Goal: Ask a question: Seek information or help from site administrators or community

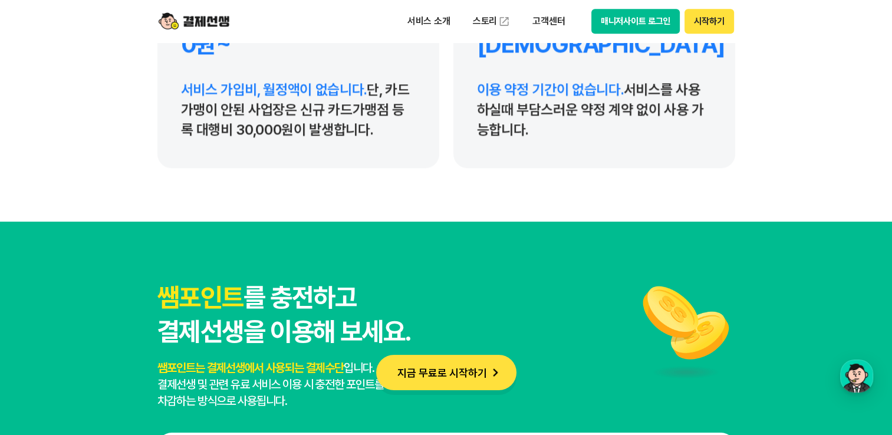
scroll to position [6012, 0]
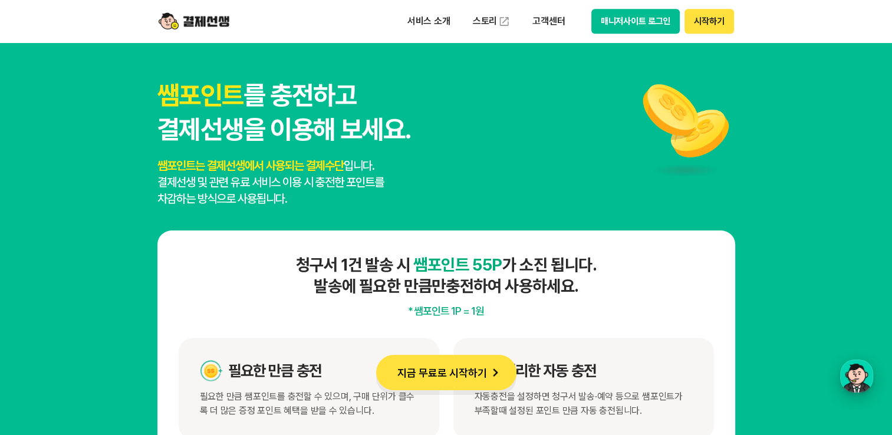
click at [859, 372] on div "button" at bounding box center [856, 376] width 33 height 33
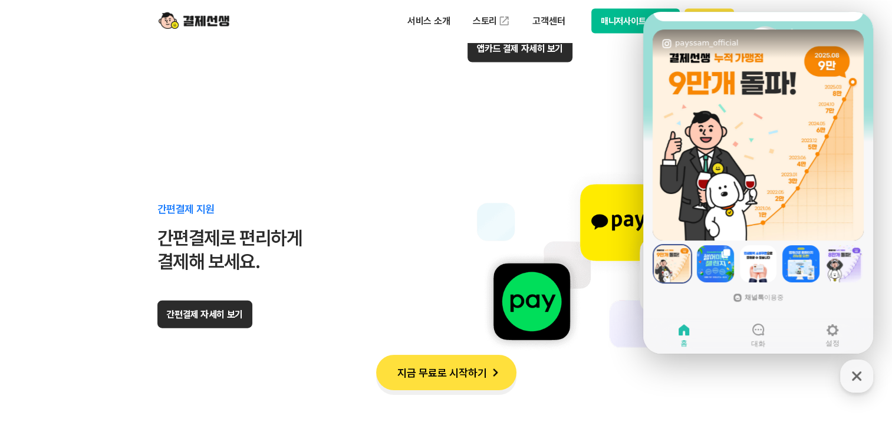
scroll to position [10662, 0]
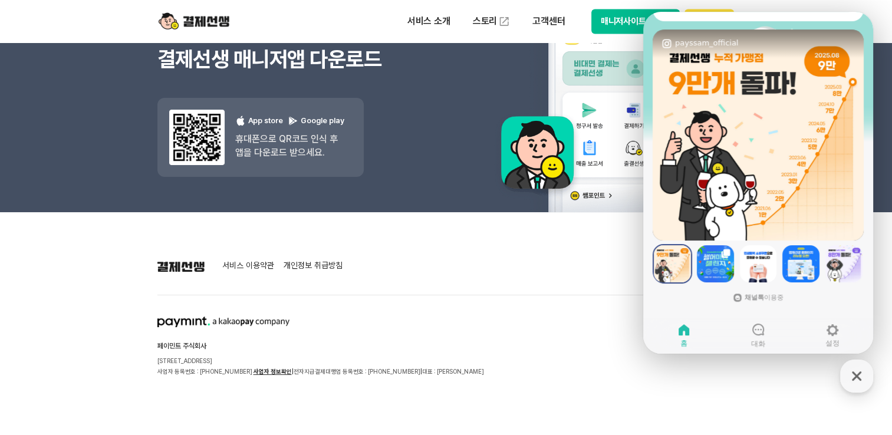
click at [376, 388] on footer "서비스 이용약관 개인정보 취급방침 페이민트 주식회사 [STREET_ADDRESS] 사업자 등록번호 : [PHONE_NUMBER] 사업자 정보확…" at bounding box center [446, 323] width 892 height 223
click at [752, 333] on icon at bounding box center [758, 329] width 14 height 14
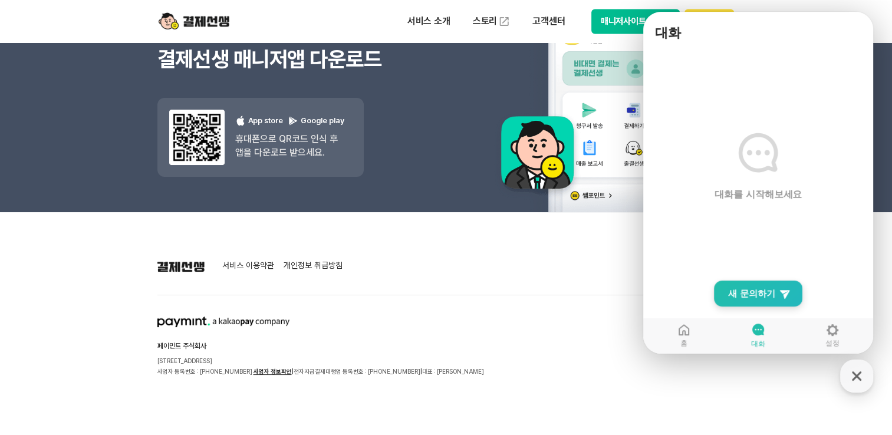
click at [753, 293] on span "새 문의하기" at bounding box center [751, 294] width 47 height 12
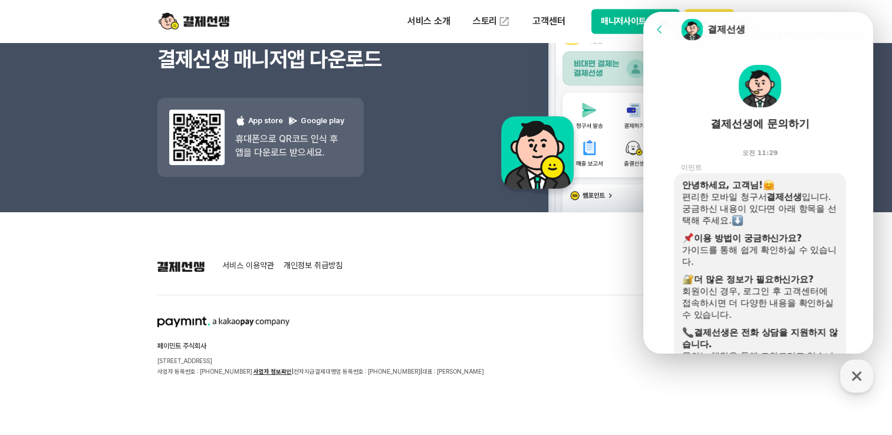
scroll to position [0, 0]
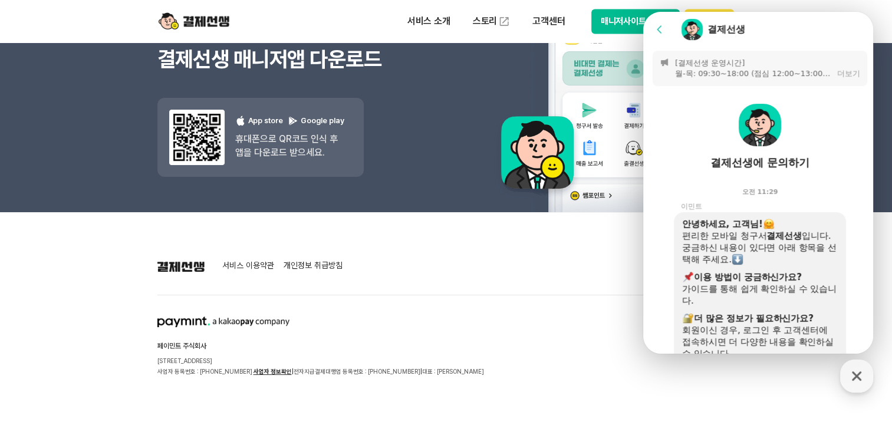
click at [859, 74] on button "[결제선생 운영시간] 월-목: 09:30~18:00 (점심 12:00~13:00) 금: 09:30~13:00 주말 및 공휴일 휴무 감사합니다.…" at bounding box center [760, 68] width 215 height 35
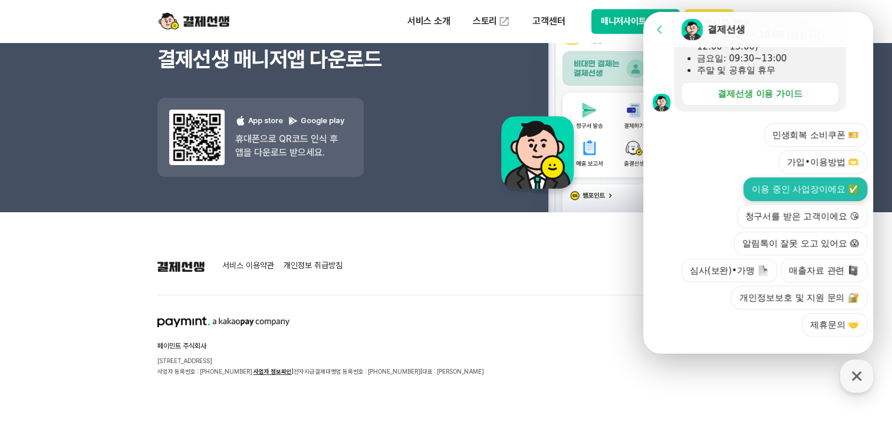
scroll to position [461, 0]
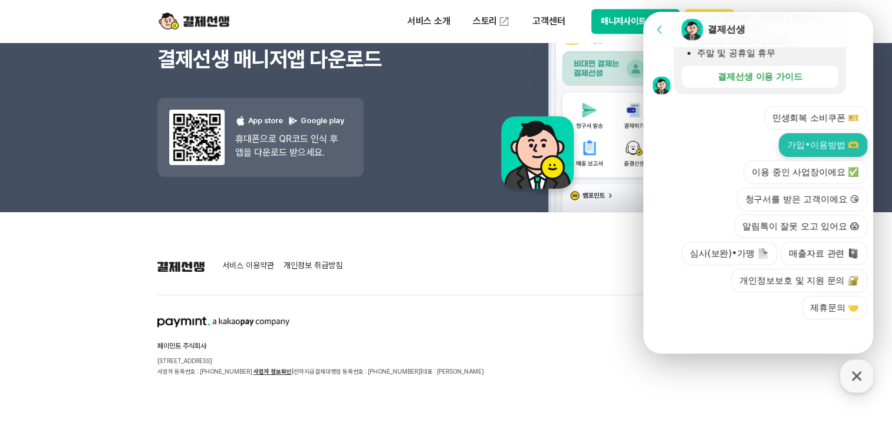
click at [826, 150] on button "가입•이용방법 🫶" at bounding box center [823, 145] width 88 height 24
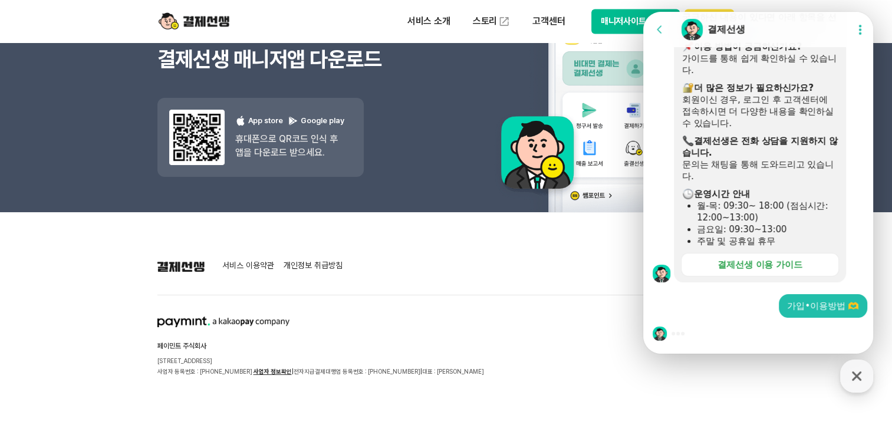
click at [740, 341] on div at bounding box center [759, 334] width 233 height 32
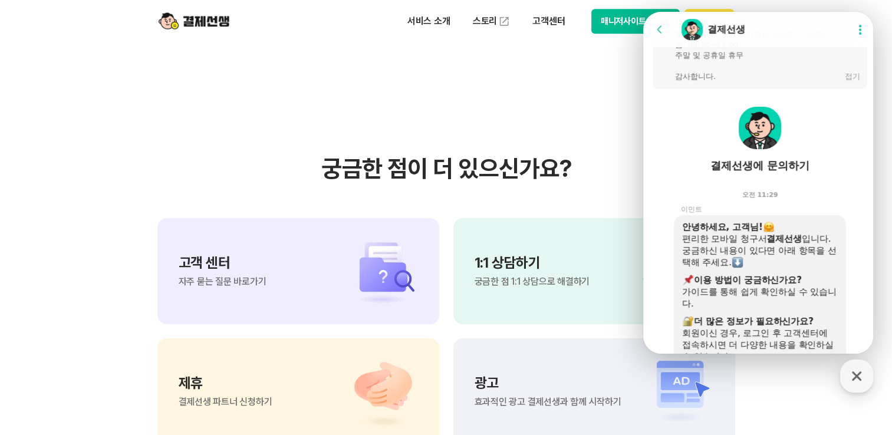
scroll to position [0, 0]
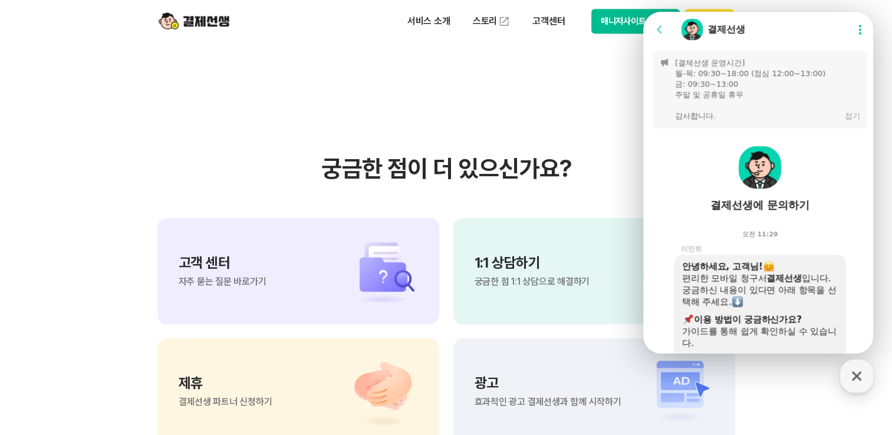
click at [663, 32] on icon at bounding box center [660, 30] width 12 height 12
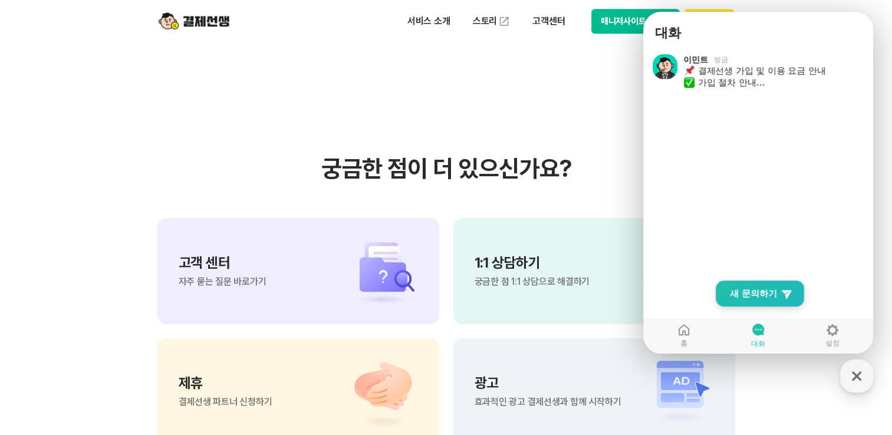
click at [774, 294] on span "새 문의하기" at bounding box center [753, 294] width 47 height 12
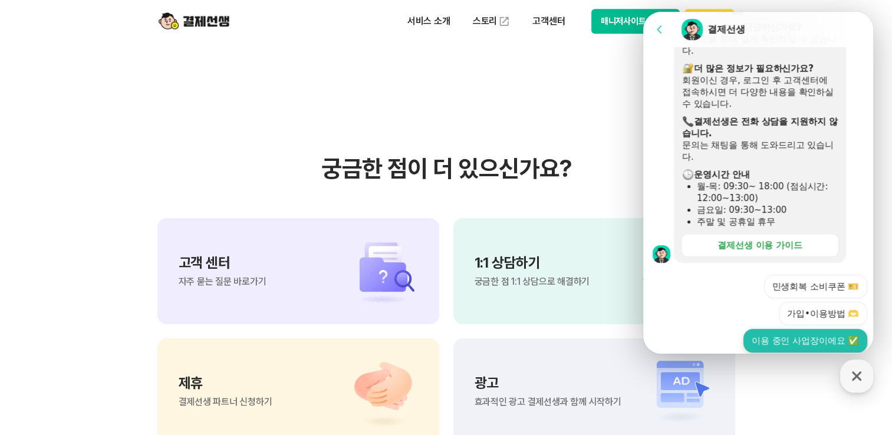
scroll to position [419, 0]
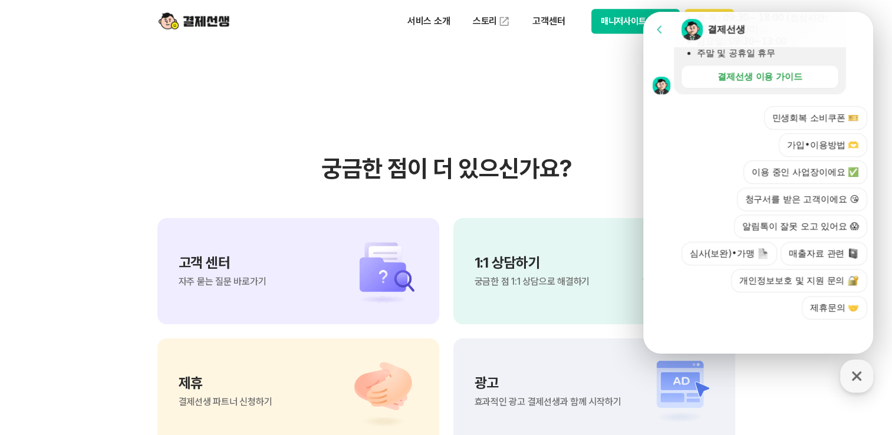
click at [773, 339] on div at bounding box center [759, 335] width 233 height 32
click at [747, 346] on div at bounding box center [759, 335] width 233 height 32
click at [706, 246] on button "심사(보완)•가맹" at bounding box center [728, 254] width 95 height 24
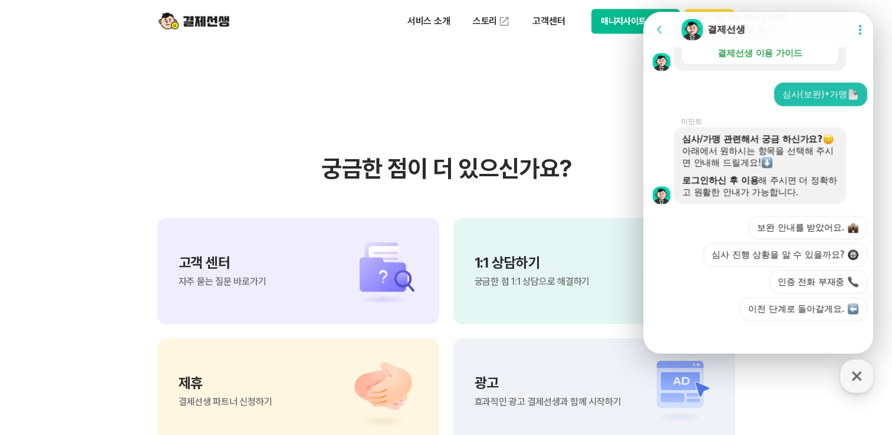
scroll to position [443, 0]
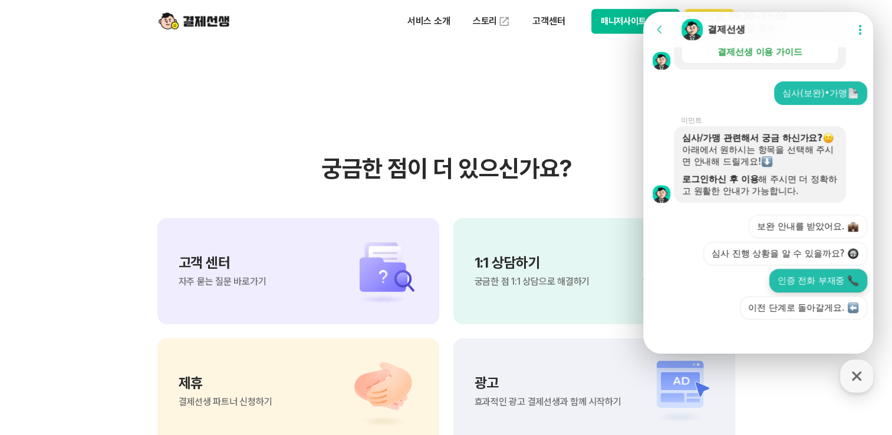
click at [822, 282] on button "인증 전화 부재중" at bounding box center [818, 281] width 98 height 24
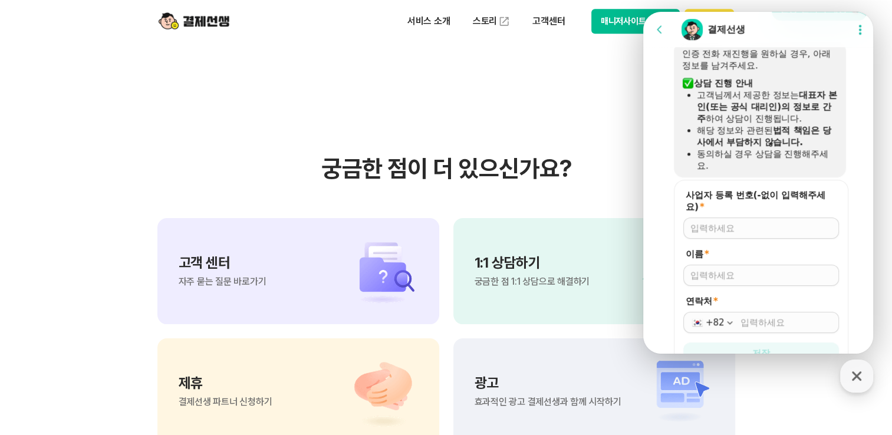
scroll to position [716, 0]
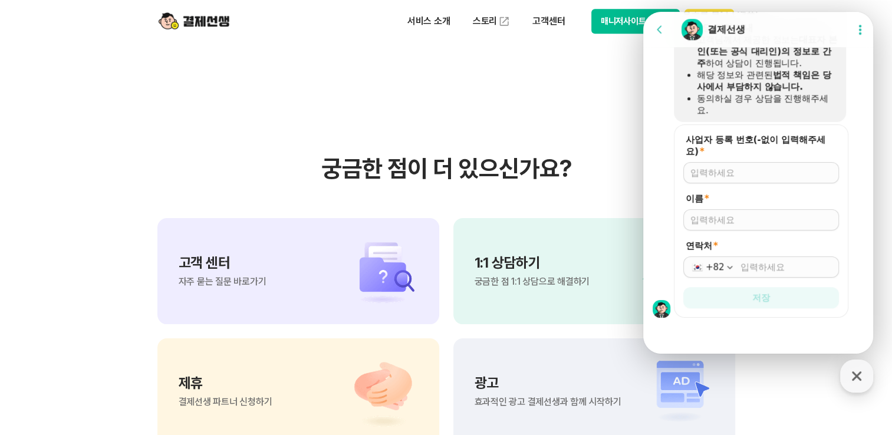
click at [767, 172] on input "사업자 등록 번호(-없이 입력해주세요) *" at bounding box center [760, 173] width 141 height 12
type input "6289202174"
click at [756, 228] on div at bounding box center [761, 219] width 156 height 21
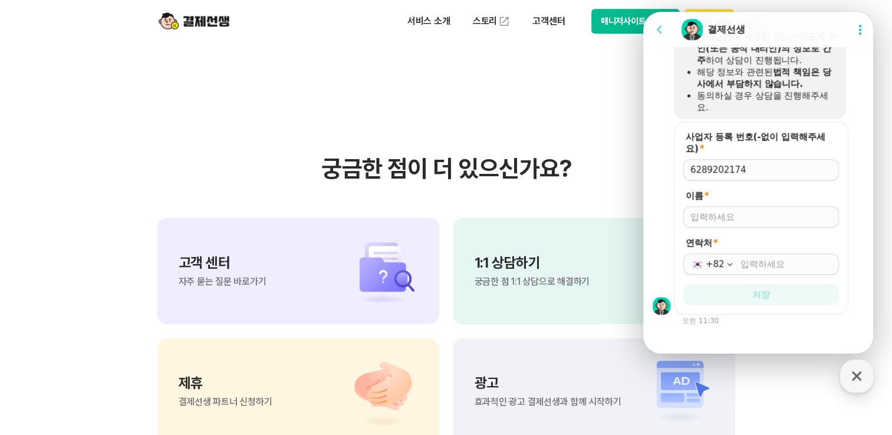
click at [753, 220] on input "이름 *" at bounding box center [760, 217] width 141 height 12
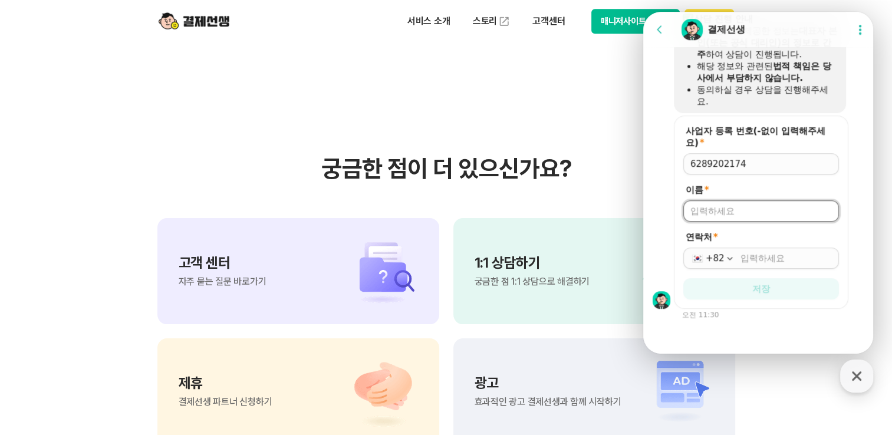
scroll to position [726, 0]
type input "하지민"
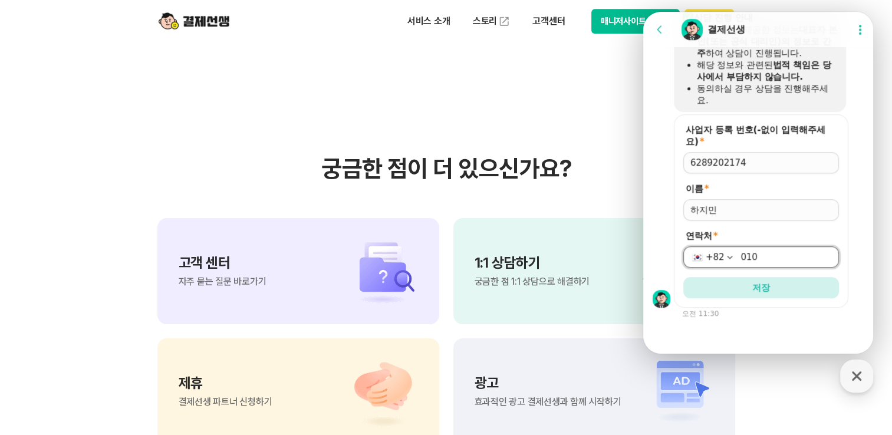
type input "[PHONE_NUMBER]"
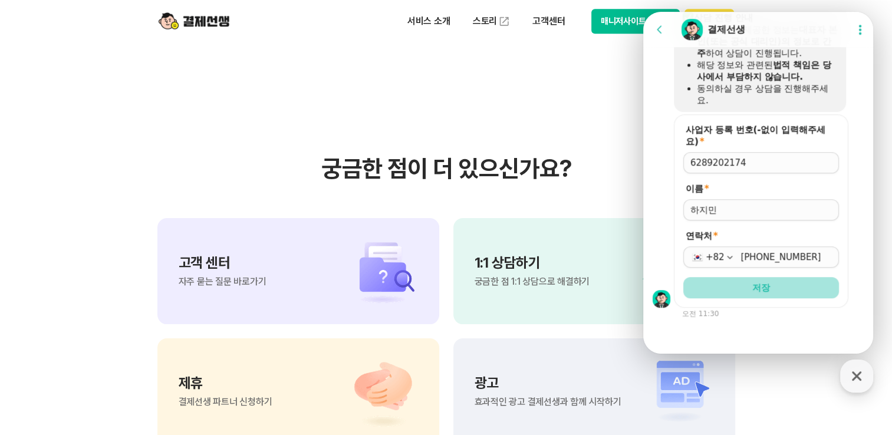
click at [735, 294] on button "저장" at bounding box center [761, 287] width 156 height 21
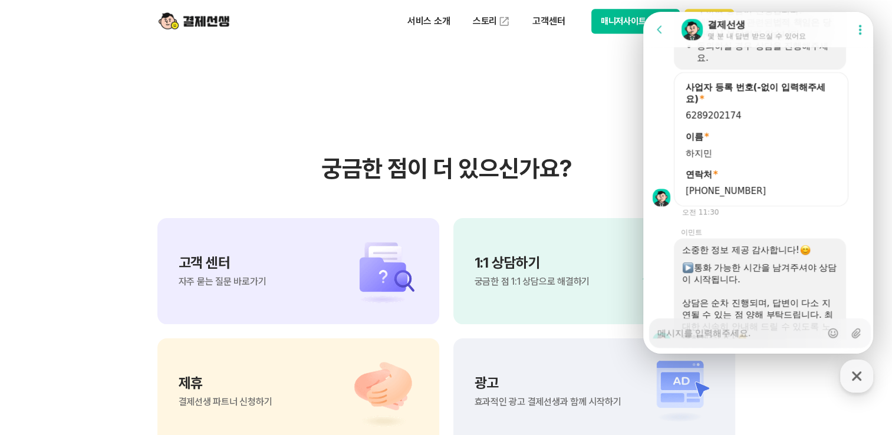
scroll to position [836, 0]
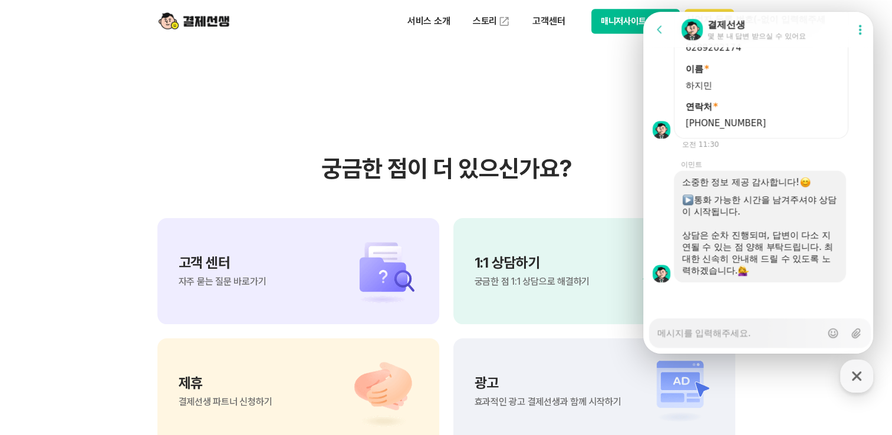
click at [728, 340] on div "Messenger Input Textarea" at bounding box center [739, 333] width 164 height 28
click at [732, 331] on textarea "Messenger Input Textarea" at bounding box center [739, 329] width 164 height 20
click at [704, 342] on div "Messenger Input Textarea" at bounding box center [739, 333] width 164 height 28
click at [706, 338] on textarea "Messenger Input Textarea" at bounding box center [739, 329] width 164 height 20
click at [710, 331] on textarea "Messenger Input Textarea" at bounding box center [739, 329] width 164 height 20
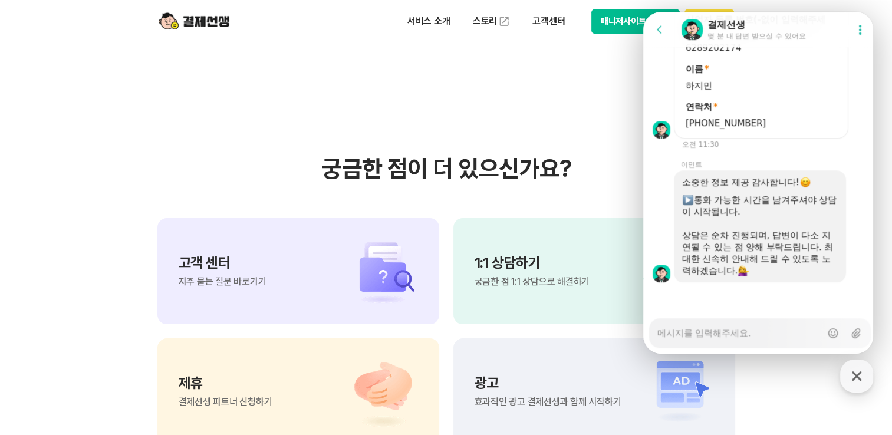
type textarea "x"
type textarea "d"
type textarea "x"
type textarea "1"
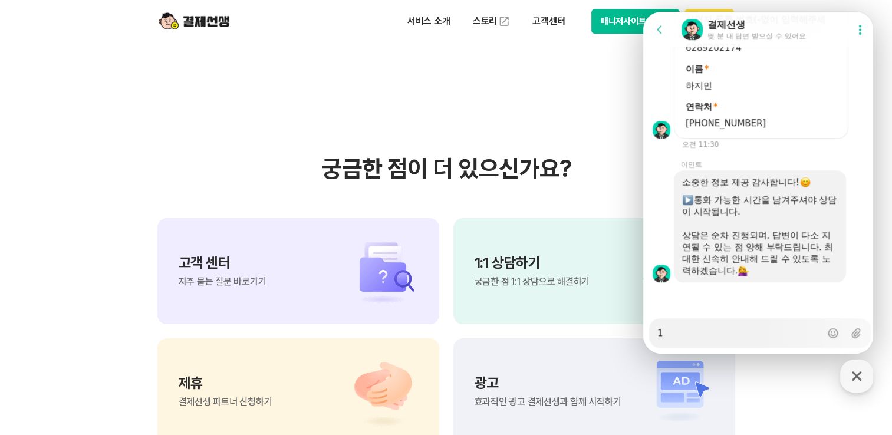
type textarea "x"
type textarea "11"
type textarea "x"
type textarea "1"
type textarea "x"
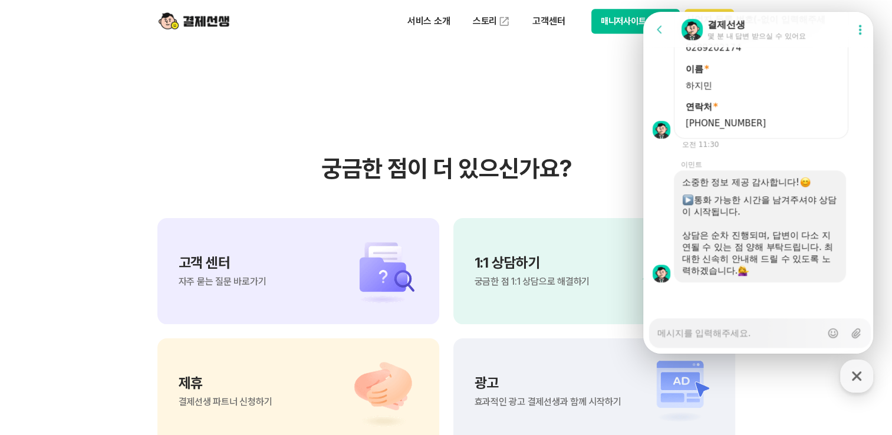
type textarea "x"
type textarea "ㅇ"
type textarea "x"
type textarea "오"
type textarea "x"
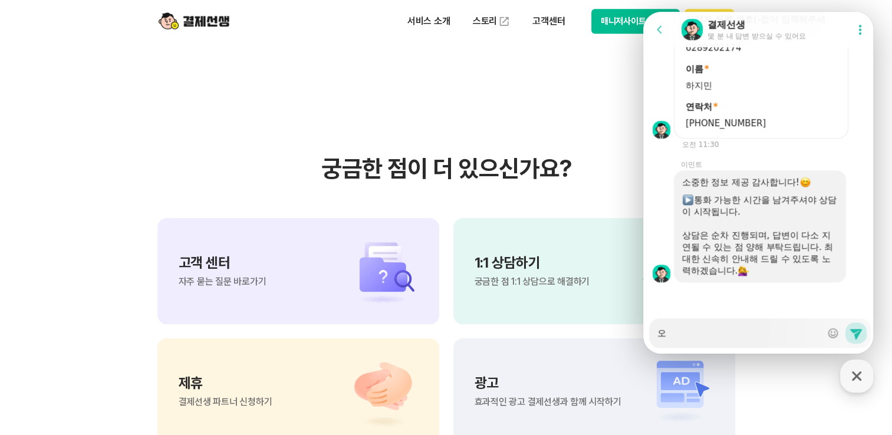
type textarea "옺"
type textarea "x"
type textarea "오저"
type textarea "x"
type textarea "오전"
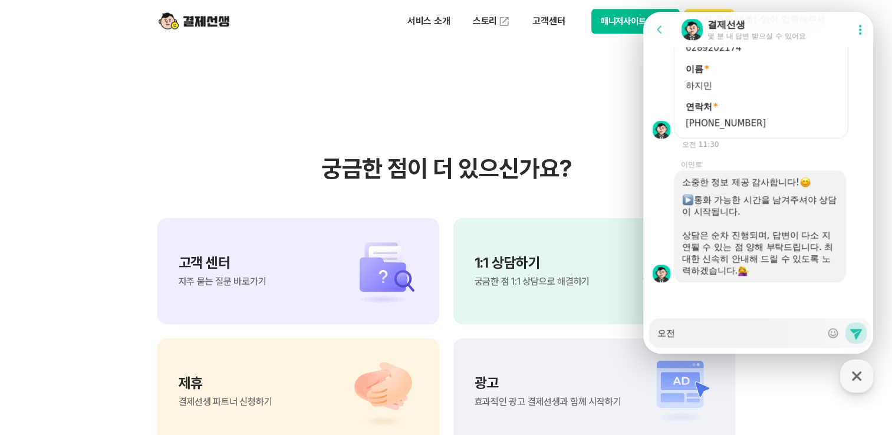
type textarea "x"
type textarea "오전"
type textarea "x"
type textarea "오전 1"
type textarea "x"
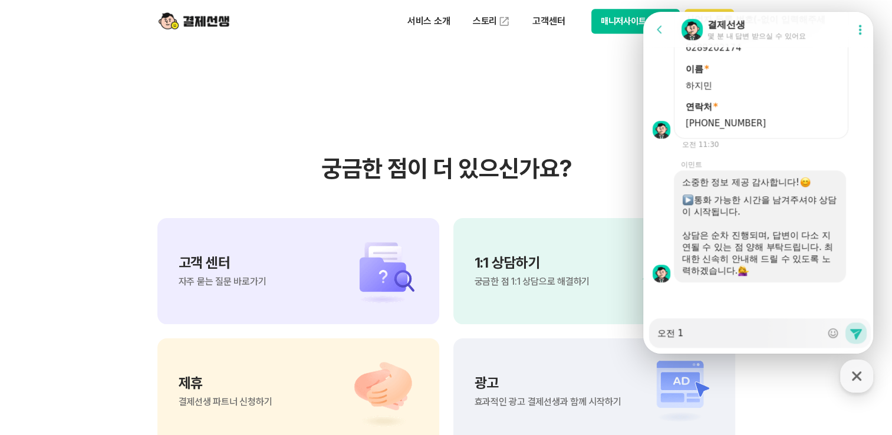
type textarea "오전 11"
type textarea "x"
type textarea "오전 11:"
type textarea "x"
type textarea "오전 11:3"
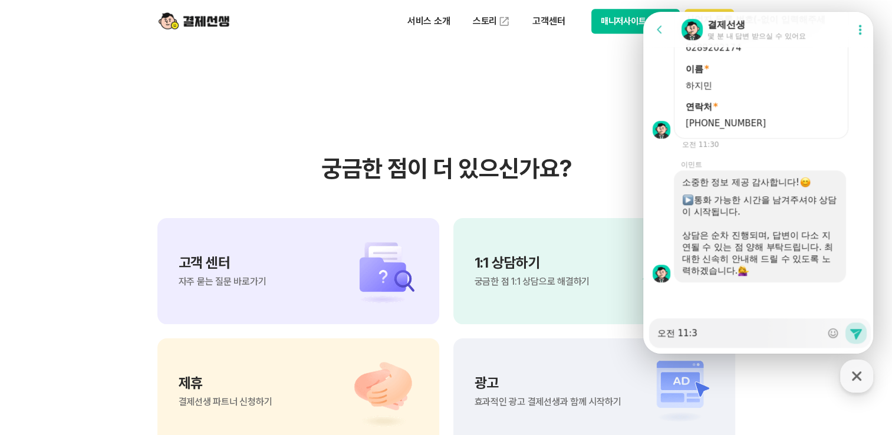
type textarea "x"
type textarea "오전 11:30"
type textarea "x"
type textarea "오전 11:30"
type textarea "x"
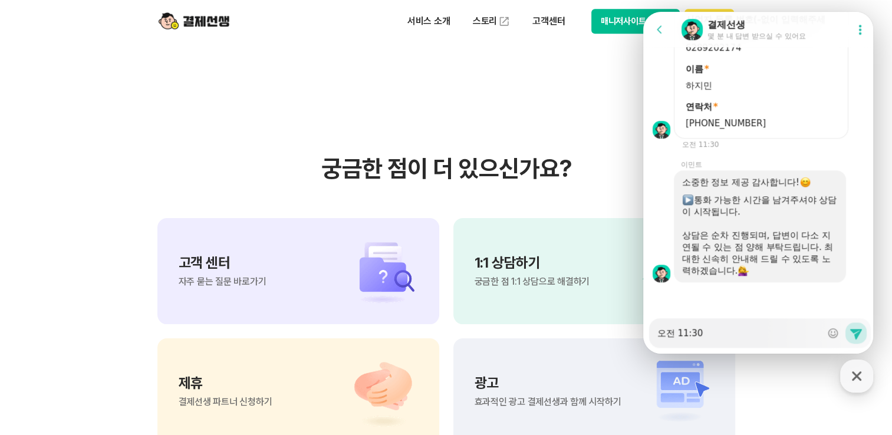
type textarea "오전 11:30 ~"
type textarea "x"
type textarea "오전 11:30 ~"
type textarea "x"
type textarea "오전 11:30 ~ 1"
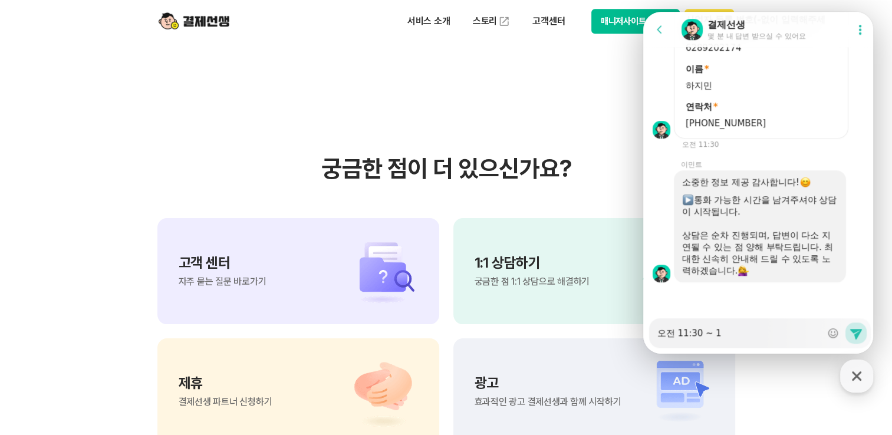
type textarea "x"
type textarea "오전 11:30 ~ 15"
type textarea "x"
type textarea "오전 11:30 ~ 15:"
type textarea "x"
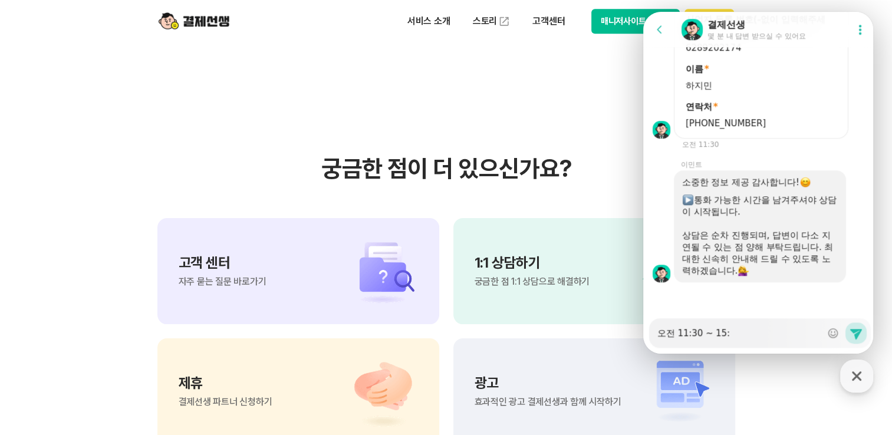
type textarea "오전 11:30 ~ 15:0"
type textarea "x"
type textarea "오전 11:30 ~ 15:00"
type textarea "x"
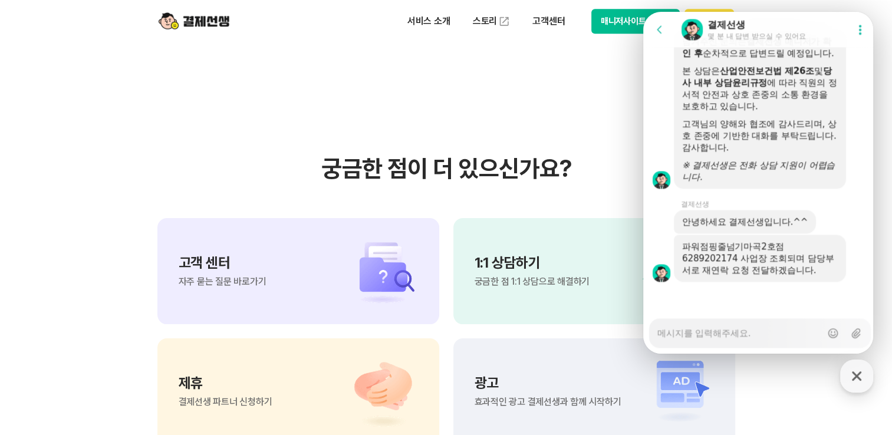
scroll to position [1398, 0]
click at [683, 311] on div at bounding box center [759, 298] width 233 height 32
click at [690, 322] on textarea "Messenger Input Textarea" at bounding box center [739, 329] width 164 height 20
type textarea "x"
type textarea "ㄴ"
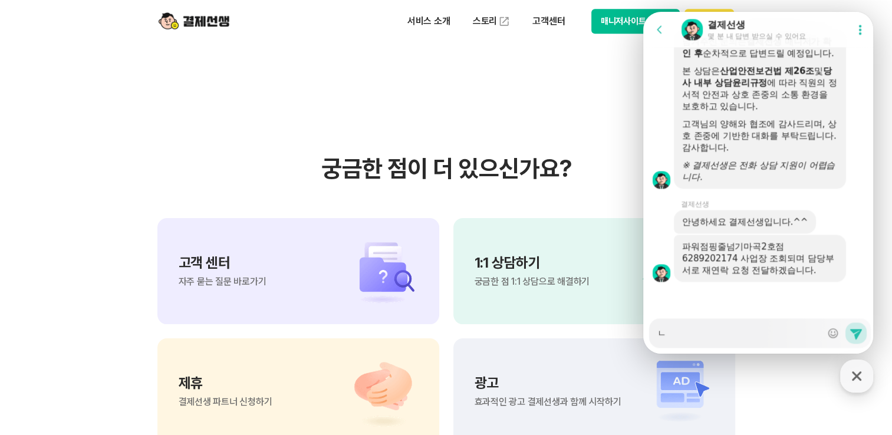
type textarea "x"
type textarea "네"
type textarea "x"
type textarea "네"
type textarea "x"
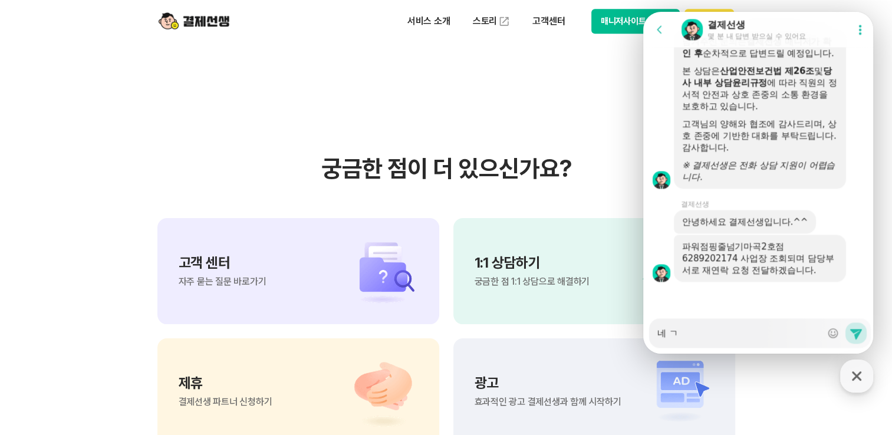
type textarea "네 가"
type textarea "x"
type textarea "네 감"
type textarea "x"
type textarea "네 감ㅅ"
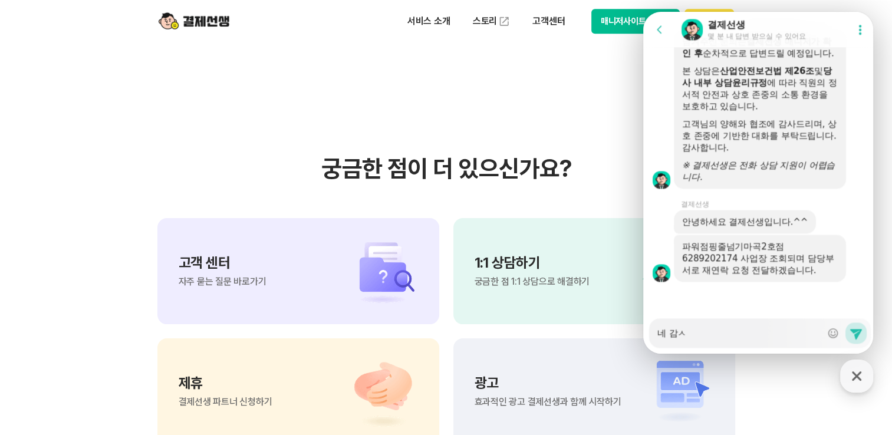
type textarea "x"
type textarea "네 감사"
type textarea "x"
type textarea "네 감샇"
type textarea "x"
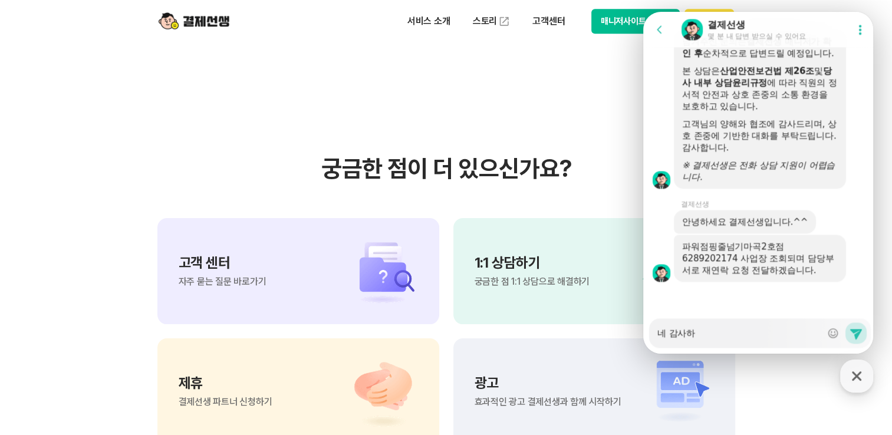
type textarea "네 감사합"
type textarea "x"
type textarea "네 감사합ㄴ"
type textarea "x"
type textarea "네 감사합니"
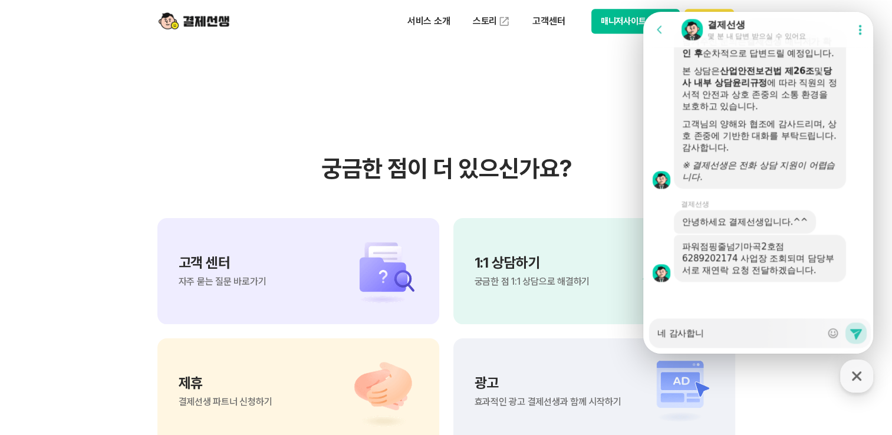
type textarea "x"
type textarea "네 감사합니다"
type textarea "x"
type textarea "네 감사합니다."
type textarea "x"
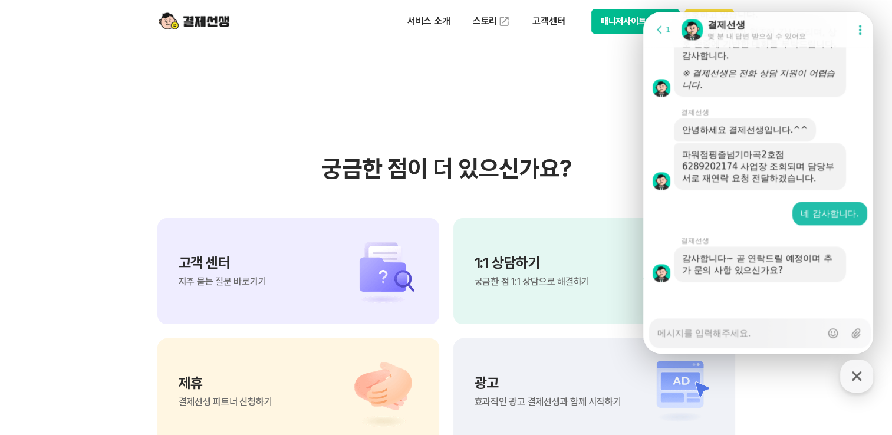
scroll to position [1490, 0]
type textarea "x"
type textarea "ㅇ"
type textarea "x"
type textarea "아"
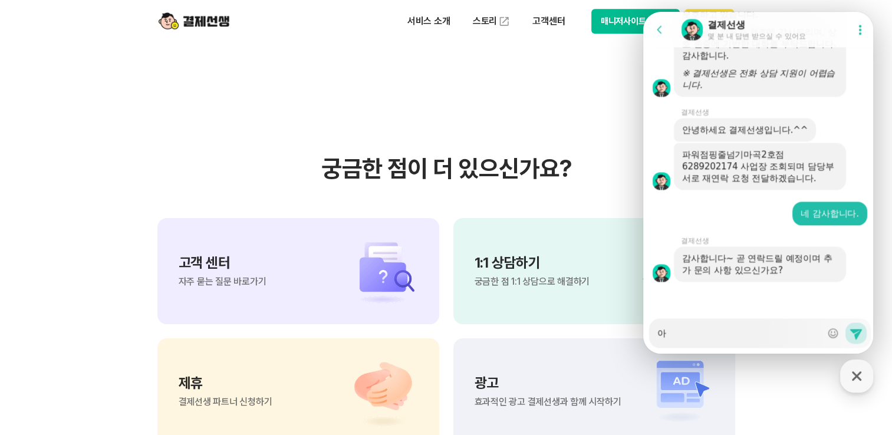
type textarea "x"
type textarea "안"
type textarea "x"
type textarea "아니"
type textarea "x"
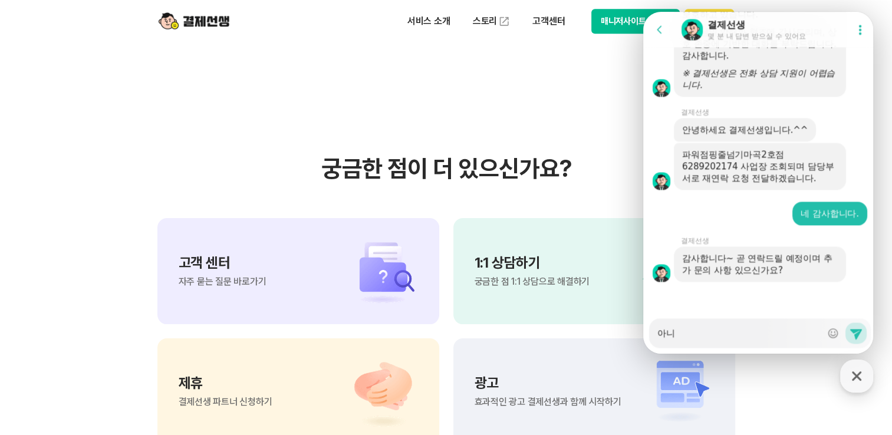
type textarea "아닝"
type textarea "x"
type textarea "아니요"
type textarea "x"
type textarea "아니요~"
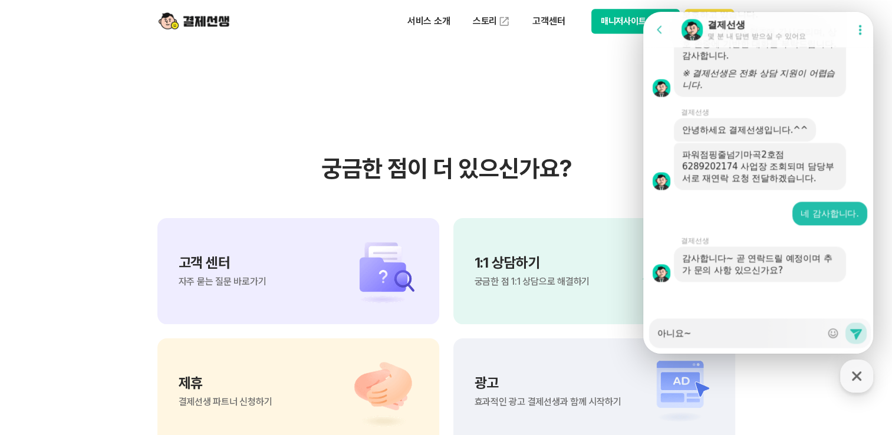
type textarea "x"
type textarea "아니요~"
type textarea "x"
type textarea "아니요~ ㄱ"
type textarea "x"
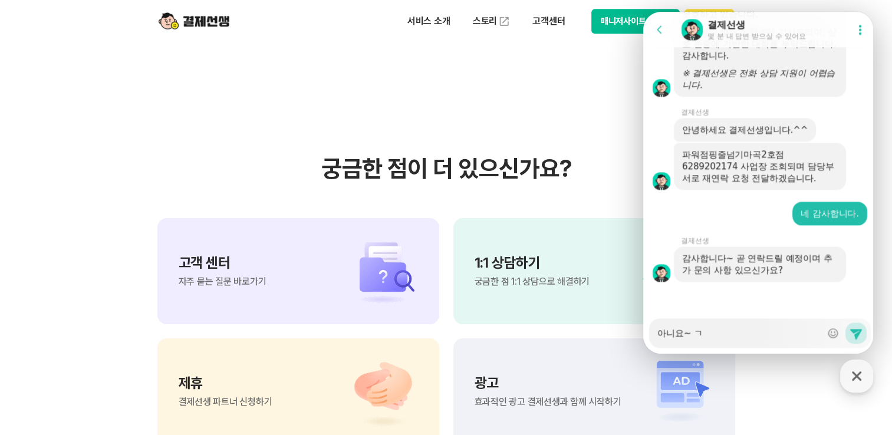
type textarea "아니요~"
type textarea "x"
type textarea "아니요~"
type textarea "x"
type textarea "아니요"
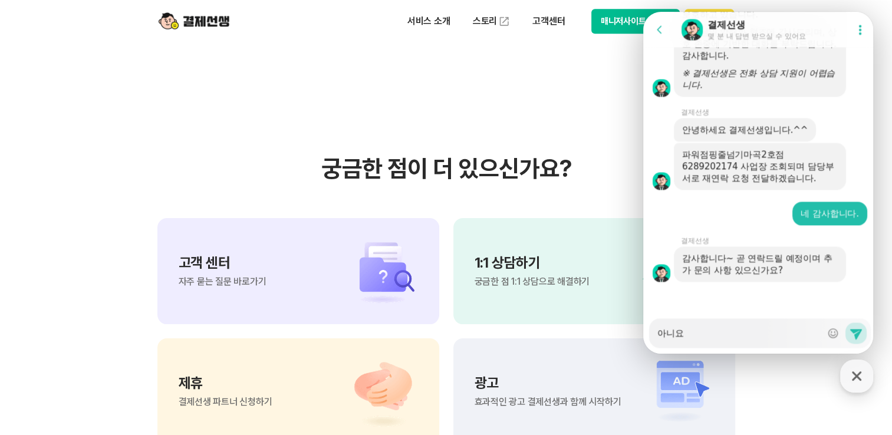
type textarea "x"
type textarea "아니"
type textarea "x"
type textarea "아"
type textarea "x"
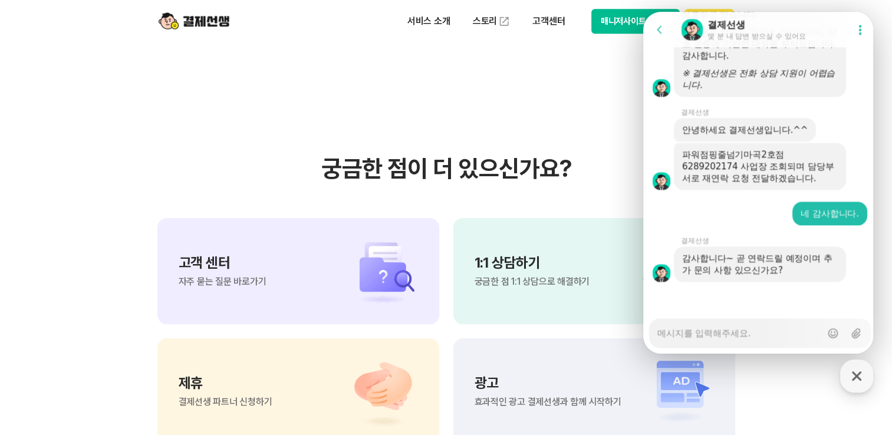
type textarea "x"
type textarea "ㅇ"
type textarea "x"
type textarea "안"
type textarea "x"
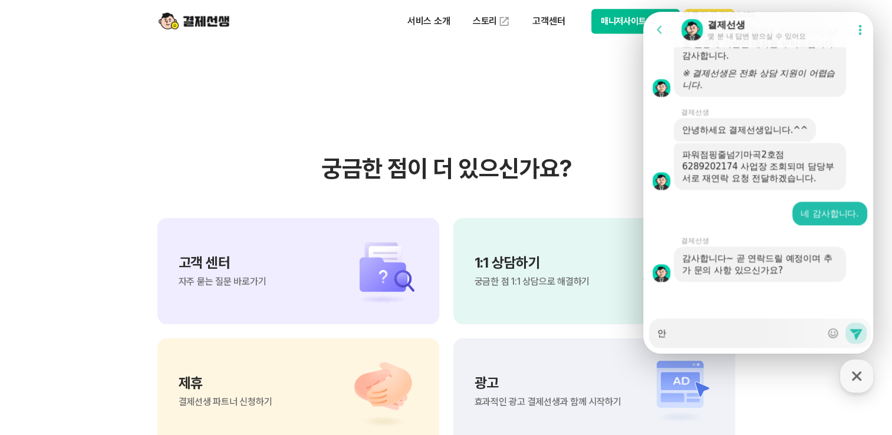
type textarea "아뇨"
type textarea "x"
type textarea "아뇨^"
type textarea "x"
type textarea "아뇨^^"
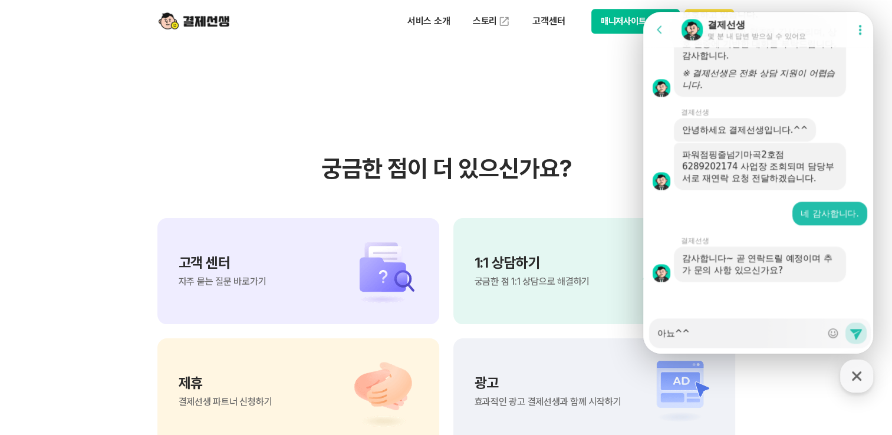
type textarea "x"
type textarea "아뇨^^"
type textarea "x"
type textarea "아뇨^^ ㅅ"
type textarea "x"
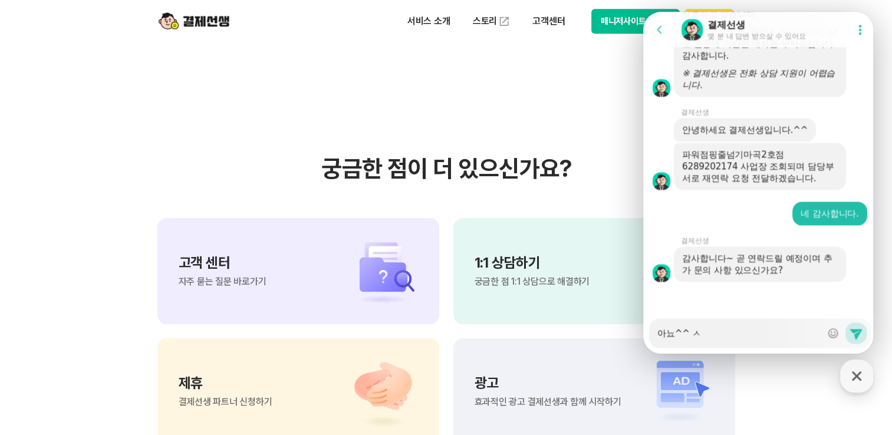
type textarea "아뇨^^ 새"
type textarea "x"
type textarea "아뇨^^ 생"
type textarea "x"
type textarea "아뇨^^ 생ㄱ"
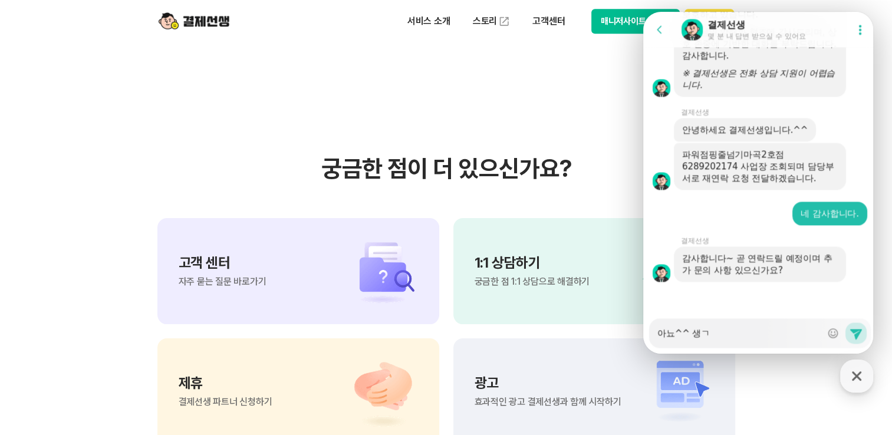
type textarea "x"
type textarea "아뇨^^ 생기"
type textarea "x"
type textarea "아뇨^^ 생김"
type textarea "x"
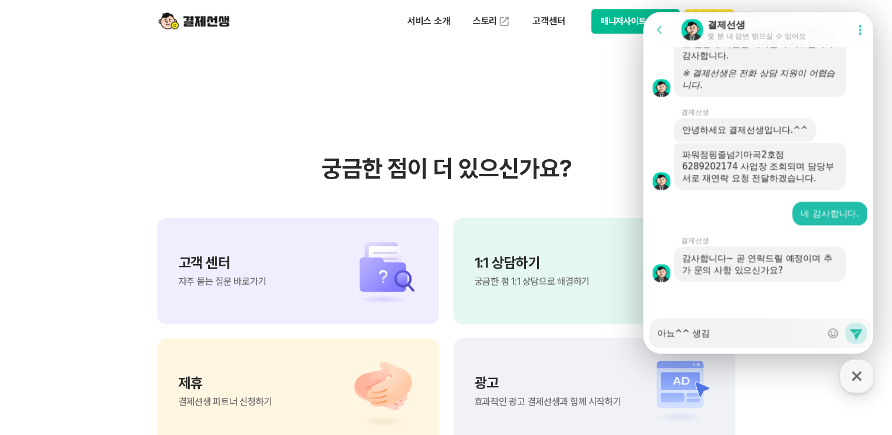
type textarea "아뇨^^ 생기며"
type textarea "x"
type textarea "아뇨^^ 생기면"
type textarea "x"
type textarea "아뇨^^ 생기면"
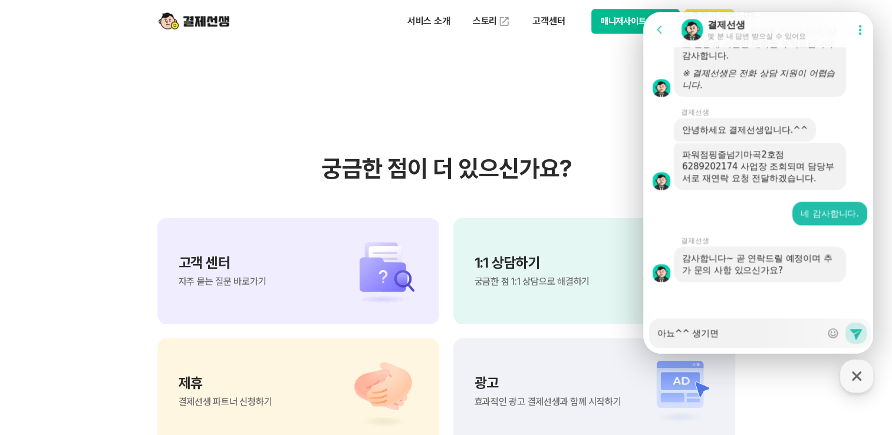
type textarea "x"
type textarea "아뇨^^ 생기면 ㅁ"
type textarea "x"
type textarea "아뇨^^ 생기면 마"
type textarea "x"
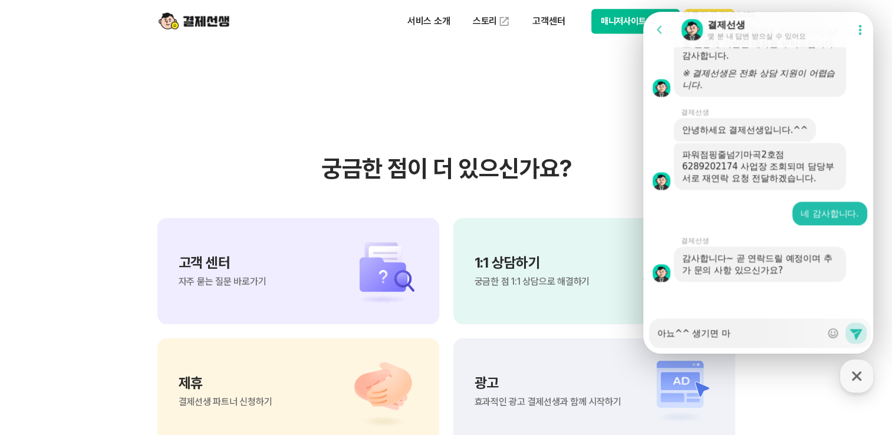
type textarea "아뇨^^ 생기면 말"
type textarea "x"
type textarea "아뇨^^ 생기면 말ㅆ"
type textarea "x"
type textarea "아뇨^^ 생기면 말쓰"
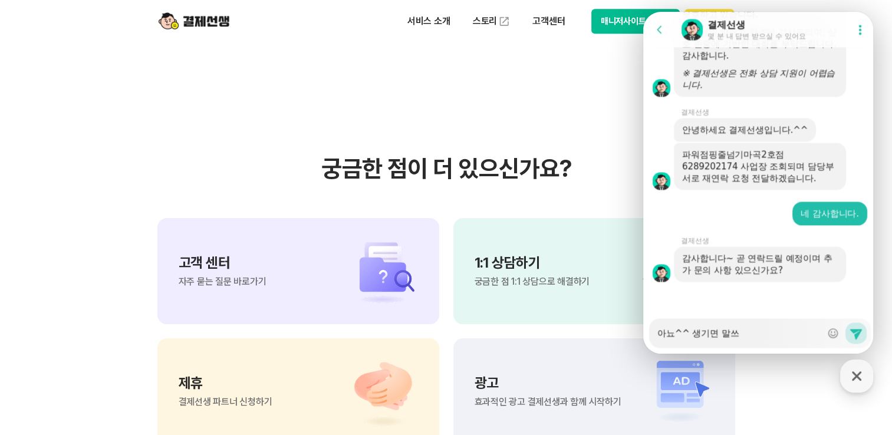
type textarea "x"
type textarea "아뇨^^ 생기면 말씀"
type textarea "x"
type textarea "아뇨^^ 생기면 말씀드"
type textarea "x"
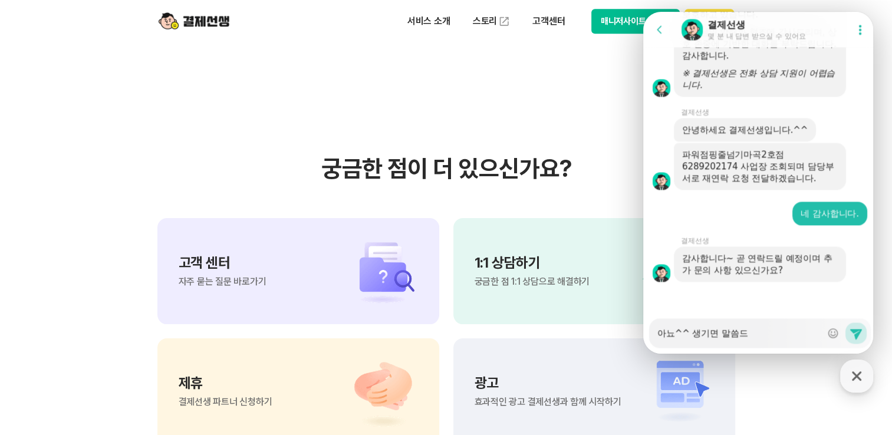
type textarea "아뇨^^ 생기면 말씀들"
type textarea "x"
type textarea "아뇨^^ 생기면 말씀드리"
type textarea "x"
type textarea "아뇨^^ 생기면 말씀드릴"
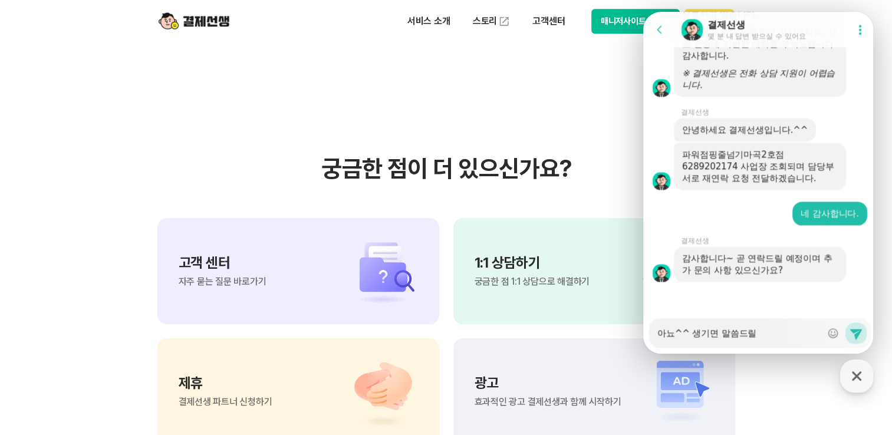
type textarea "x"
type textarea "아뇨^^ 생기면 말씀드릵"
type textarea "x"
type textarea "아뇨^^ 생기면 말씀드릴게"
type textarea "x"
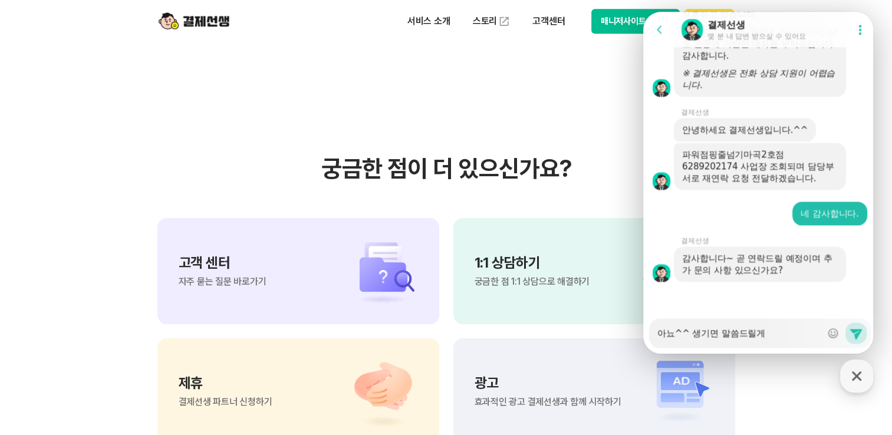
type textarea "아뇨^^ 생기면 말씀드릴겡"
type textarea "x"
type textarea "아뇨^^ 생기면 말씀드릴게요"
type textarea "x"
type textarea "아뇨^^ 생기면 말씀드릴게요!"
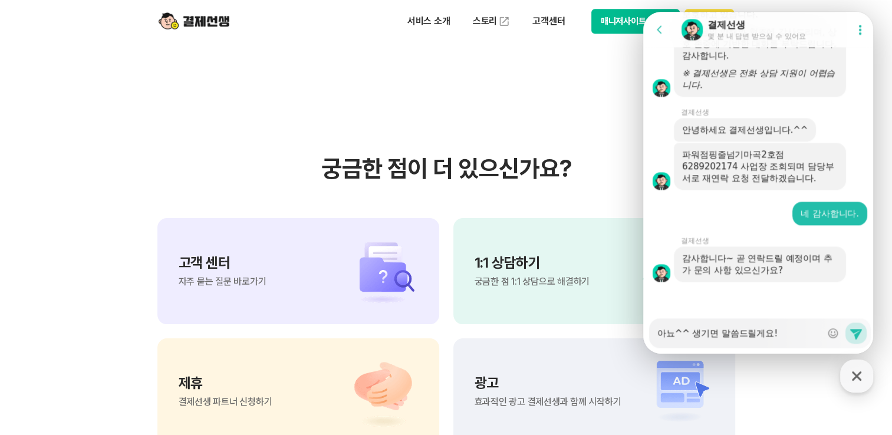
type textarea "x"
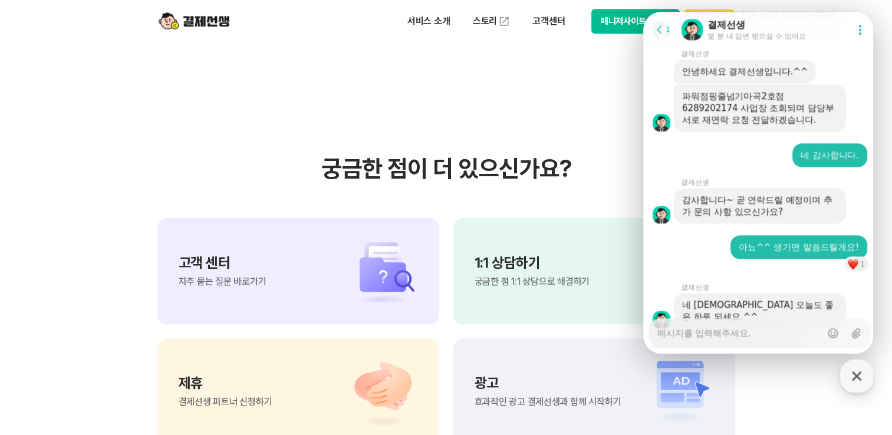
type textarea "x"
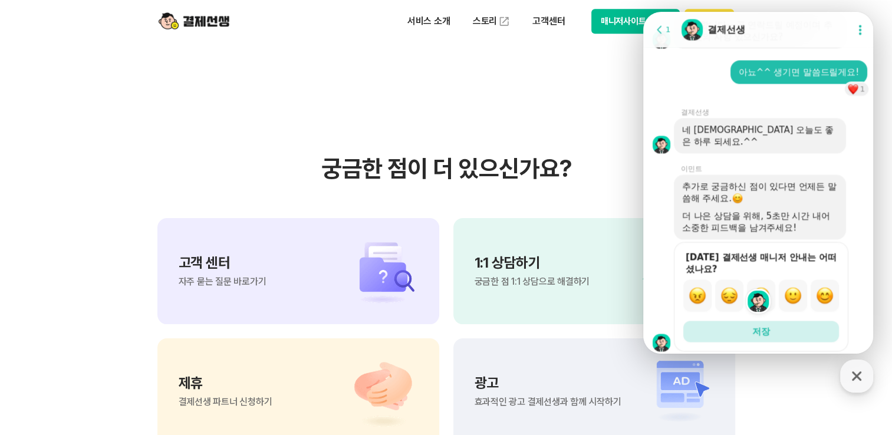
scroll to position [1745, 0]
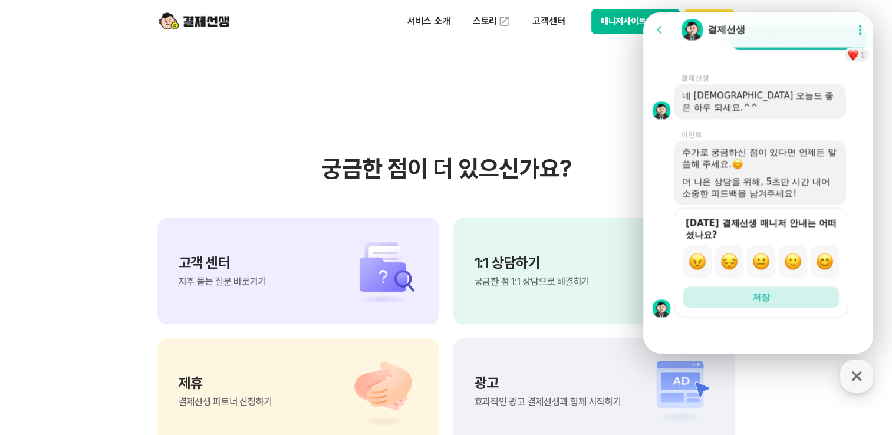
click at [215, 27] on img at bounding box center [194, 21] width 71 height 22
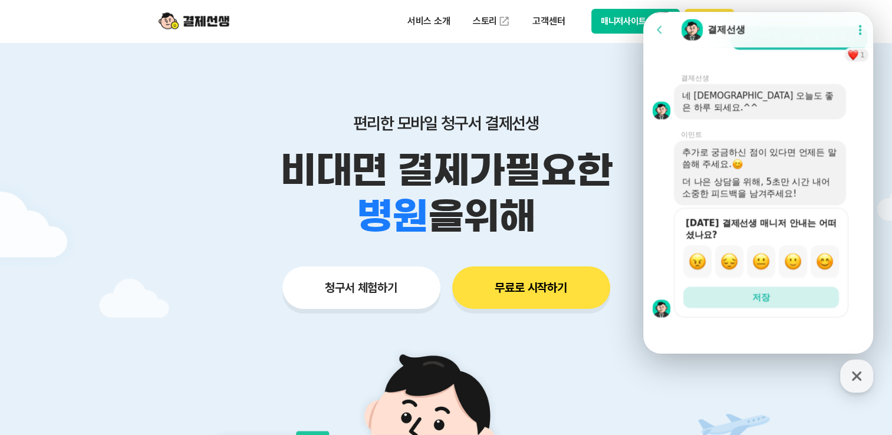
drag, startPoint x: 373, startPoint y: 116, endPoint x: 606, endPoint y: 48, distance: 242.3
click at [375, 116] on p "편리한 모바일 청구서 결제선생" at bounding box center [446, 123] width 604 height 20
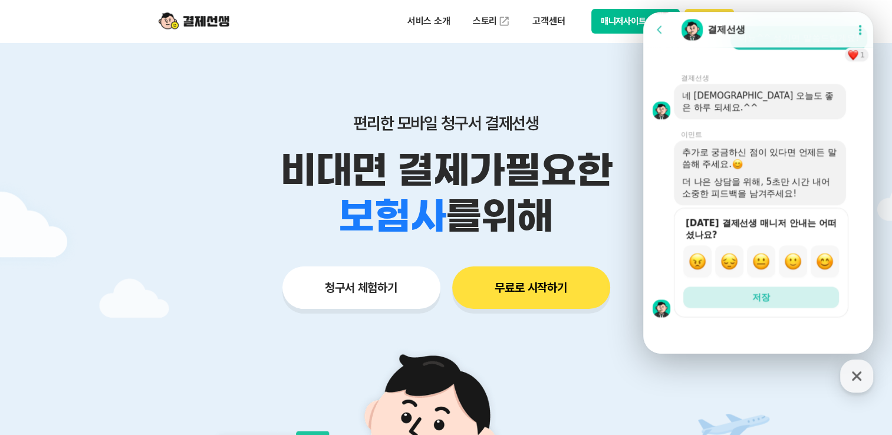
click at [596, 22] on button "매니저사이트 로그인" at bounding box center [635, 21] width 89 height 25
